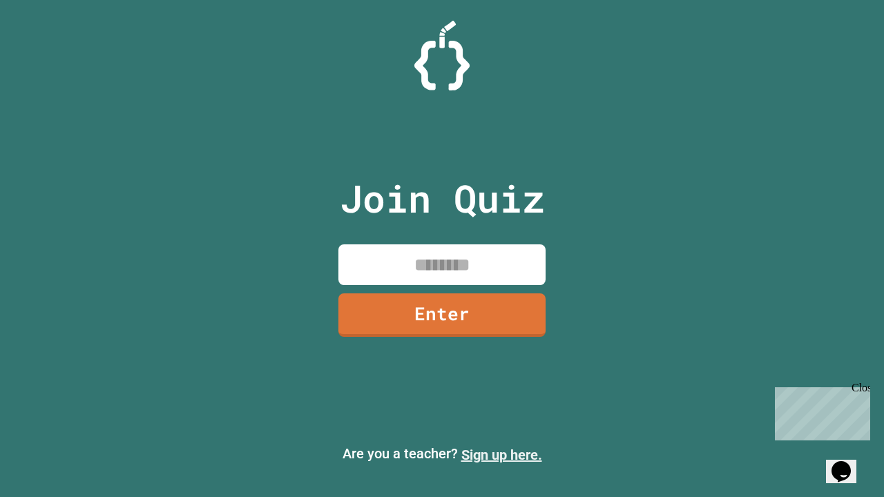
click at [501, 455] on link "Sign up here." at bounding box center [501, 455] width 81 height 17
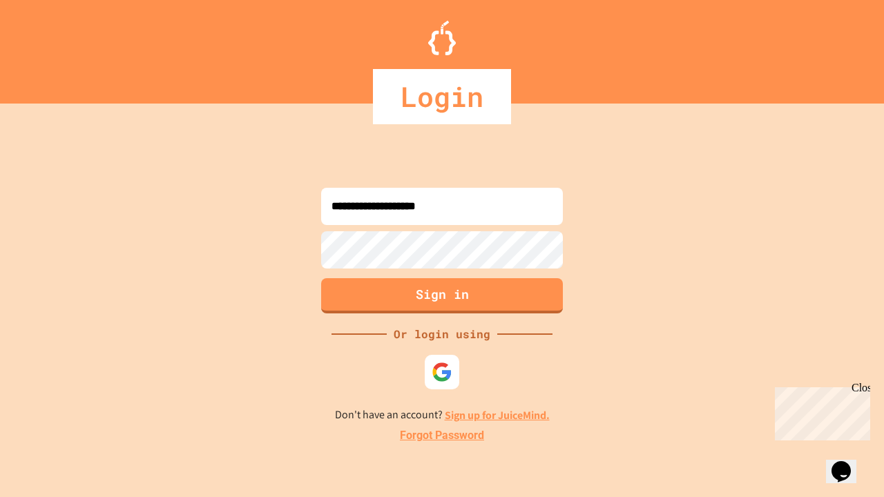
type input "**********"
